Goal: Information Seeking & Learning: Compare options

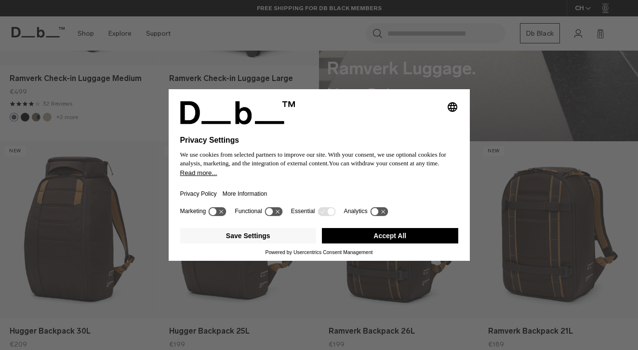
click at [358, 238] on button "Accept All" at bounding box center [390, 235] width 136 height 15
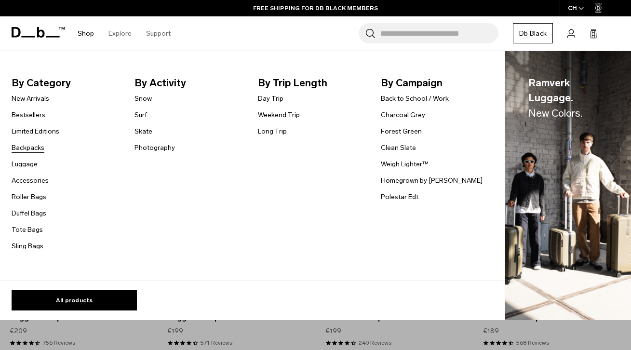
click at [29, 151] on link "Backpacks" at bounding box center [28, 148] width 33 height 10
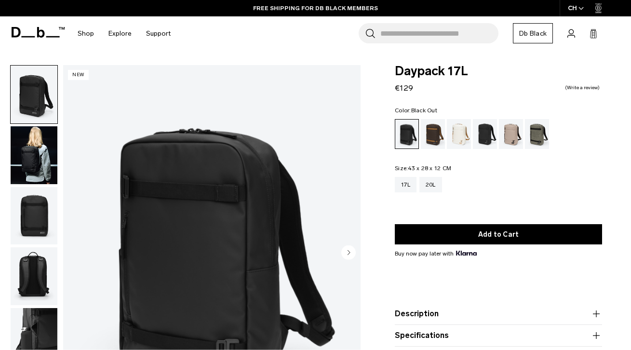
click at [42, 162] on img "button" at bounding box center [34, 155] width 47 height 58
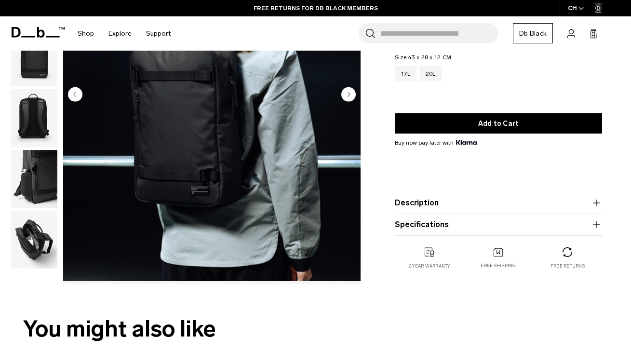
scroll to position [151, 0]
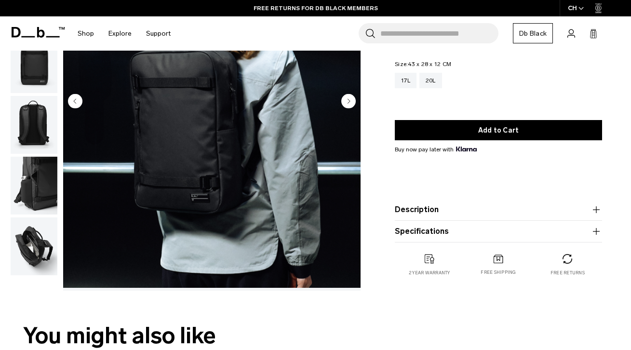
click at [566, 233] on button "Specifications" at bounding box center [498, 231] width 207 height 12
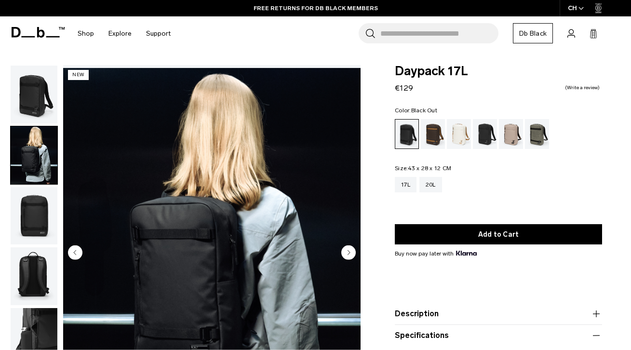
scroll to position [0, 0]
click at [427, 182] on div "20L" at bounding box center [430, 184] width 23 height 15
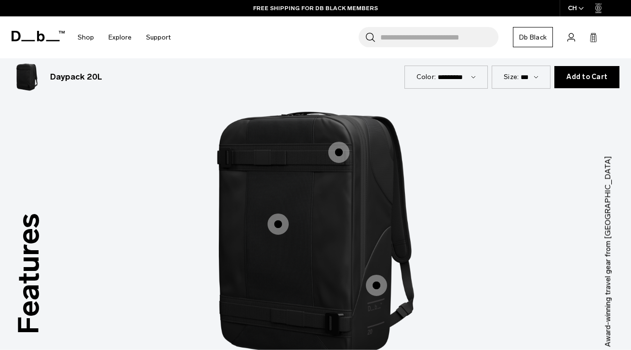
scroll to position [1114, 0]
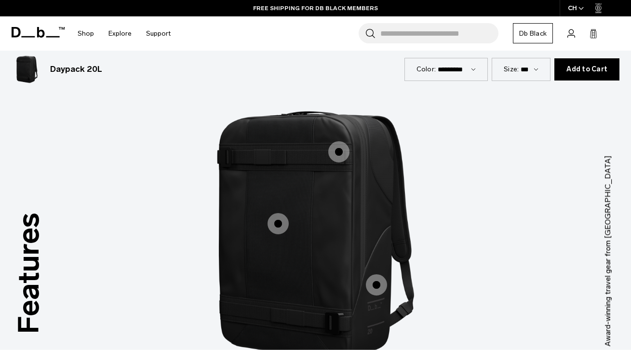
click at [276, 213] on span "1 / 3" at bounding box center [277, 223] width 21 height 21
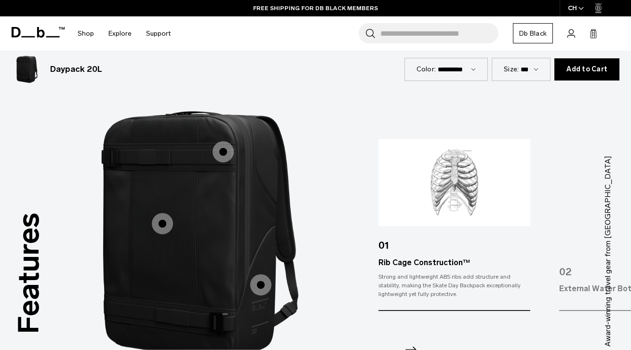
click at [223, 141] on span "1 / 3" at bounding box center [222, 151] width 21 height 21
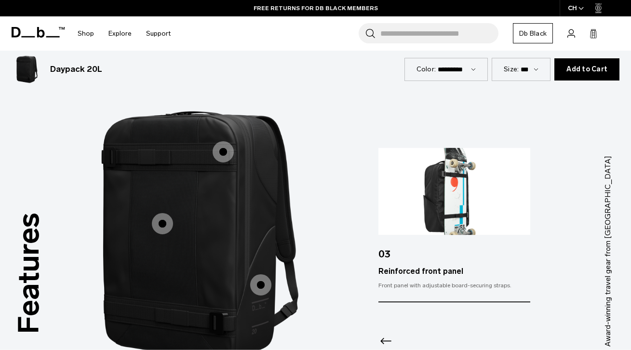
click at [261, 274] on span "1 / 3" at bounding box center [260, 284] width 21 height 21
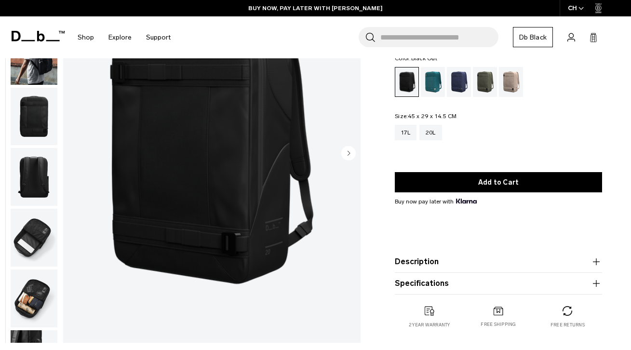
scroll to position [109, 0]
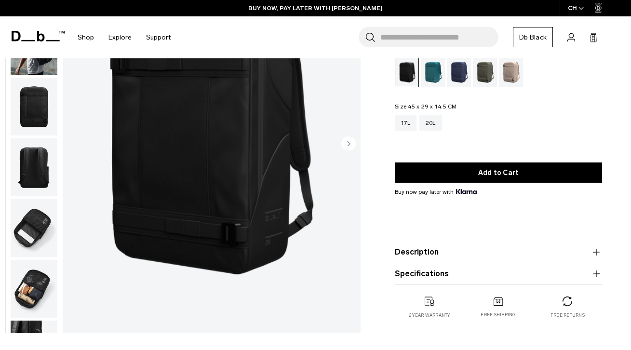
click at [467, 256] on button "Description" at bounding box center [498, 252] width 207 height 12
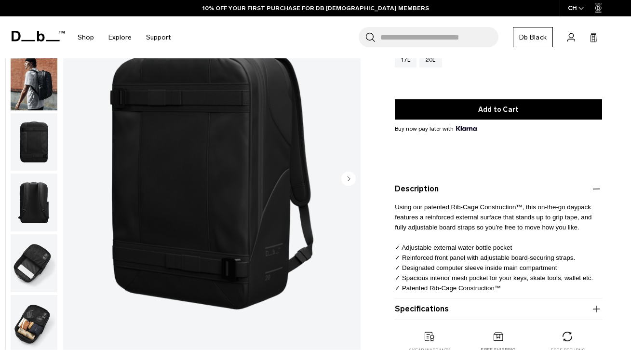
scroll to position [125, 0]
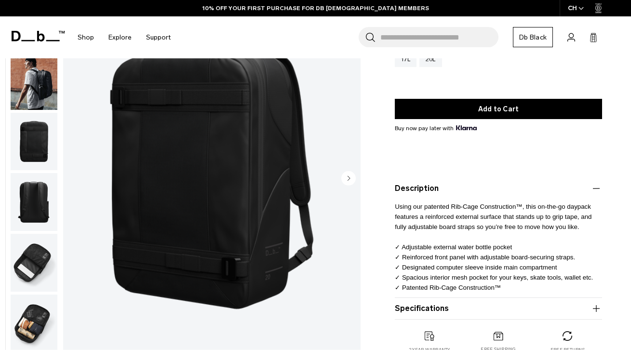
click at [450, 303] on product-accordion "Specifications Volume 20 Litres Dimensions 45 x 29 x 14.5 CM (H x W x D) Weight…" at bounding box center [498, 309] width 207 height 22
click at [446, 310] on button "Specifications" at bounding box center [498, 309] width 207 height 12
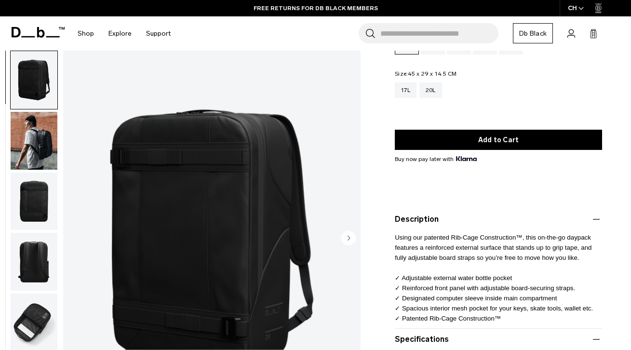
scroll to position [0, 0]
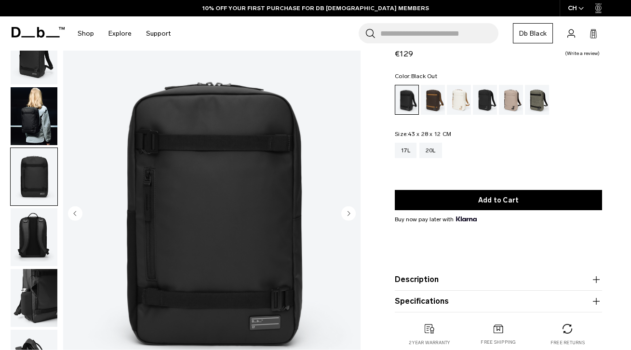
click at [40, 225] on img "button" at bounding box center [34, 237] width 47 height 58
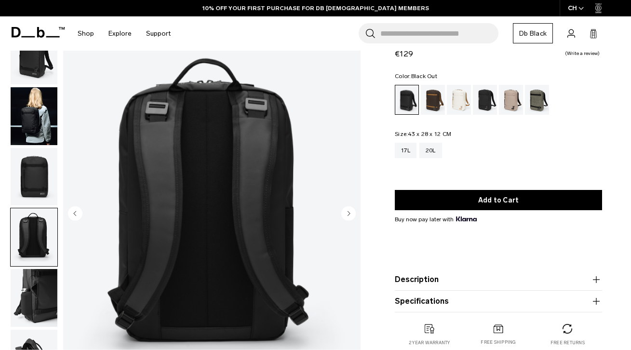
click at [43, 269] on img "button" at bounding box center [34, 298] width 47 height 58
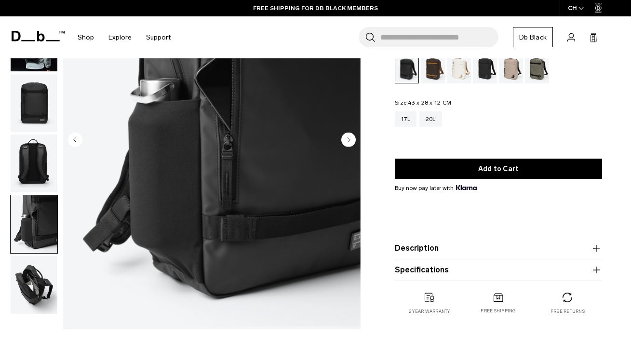
scroll to position [139, 0]
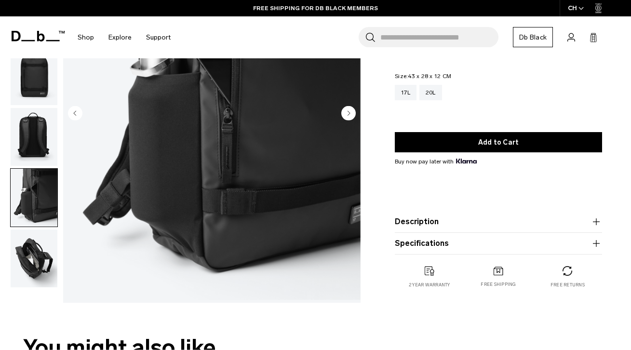
click at [38, 255] on img "button" at bounding box center [34, 258] width 47 height 58
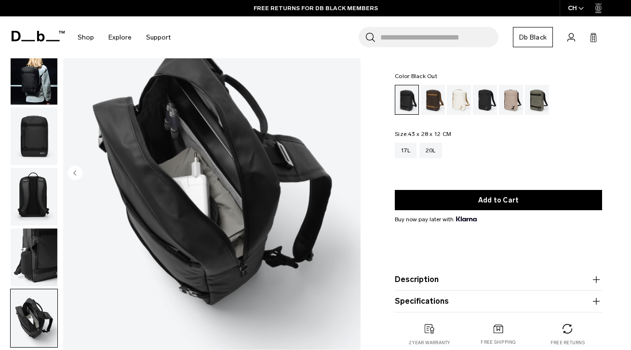
scroll to position [76, 0]
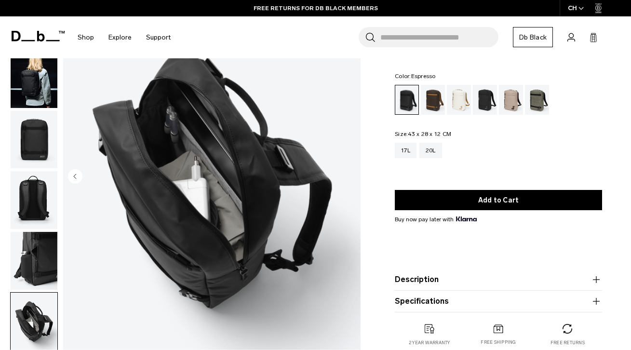
click at [424, 104] on div "Espresso" at bounding box center [433, 100] width 25 height 30
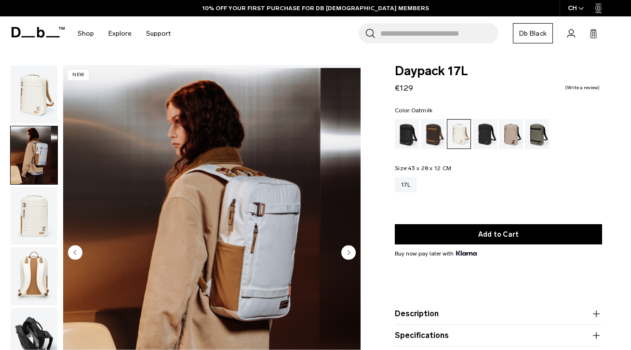
click at [484, 119] on div "Charcoal Grey" at bounding box center [485, 134] width 25 height 30
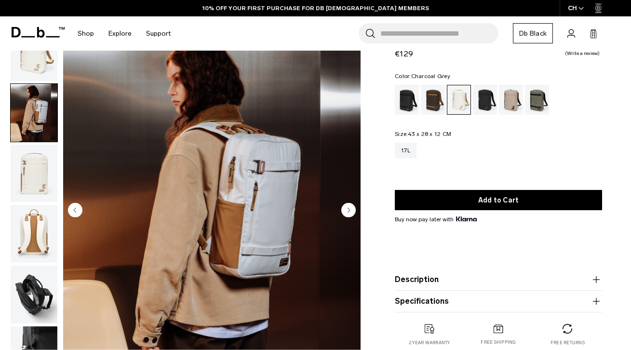
scroll to position [42, 0]
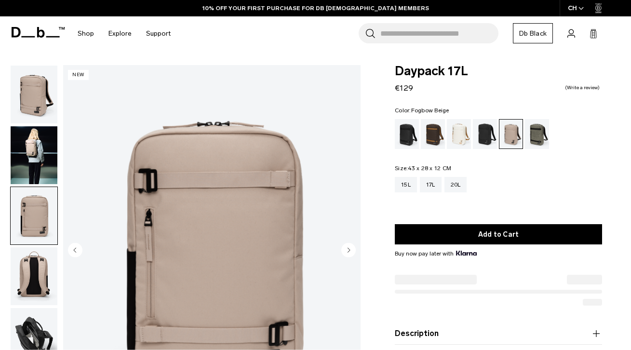
click at [32, 126] on img "button" at bounding box center [34, 155] width 47 height 58
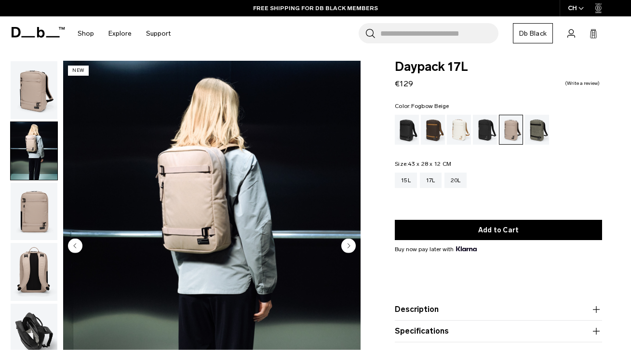
click at [38, 93] on img "button" at bounding box center [34, 90] width 47 height 58
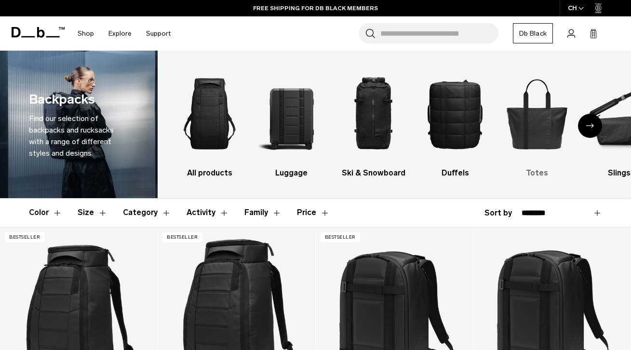
click at [527, 120] on img "5 / 10" at bounding box center [536, 113] width 65 height 97
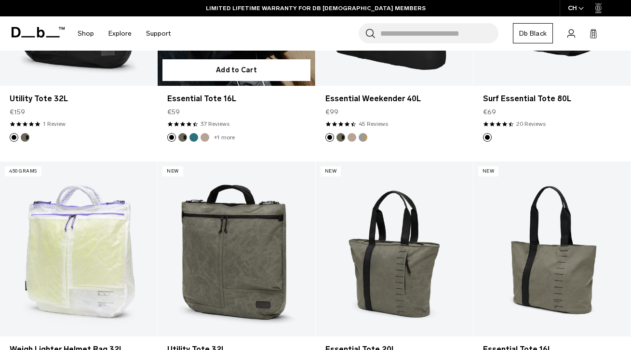
scroll to position [303, 0]
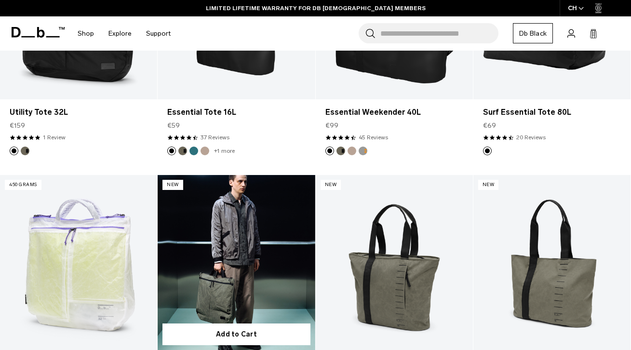
click at [222, 239] on link "Utility Tote 32L" at bounding box center [236, 262] width 157 height 175
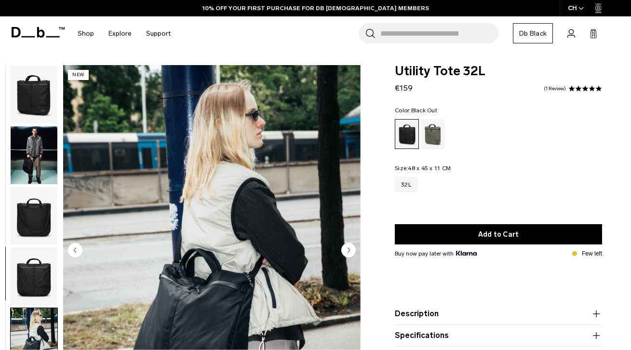
scroll to position [117, 0]
